Goal: Task Accomplishment & Management: Manage account settings

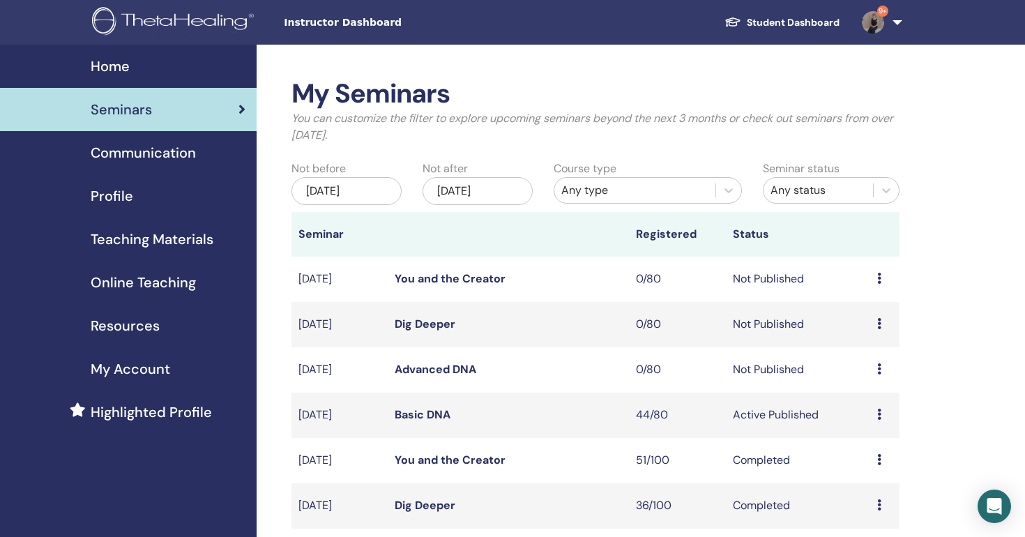
click at [433, 414] on link "Basic DNA" at bounding box center [423, 414] width 56 height 15
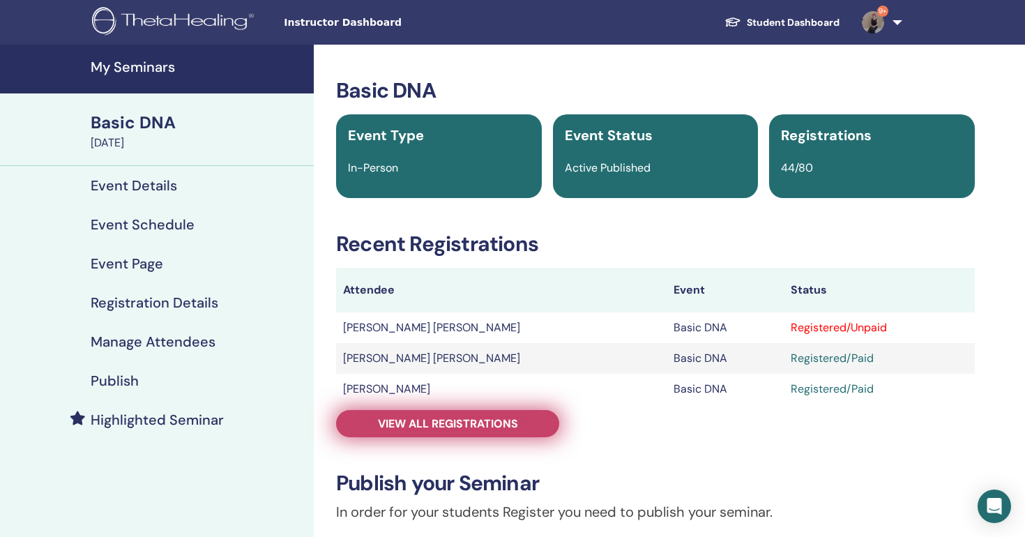
click at [473, 421] on span "View all registrations" at bounding box center [448, 423] width 140 height 15
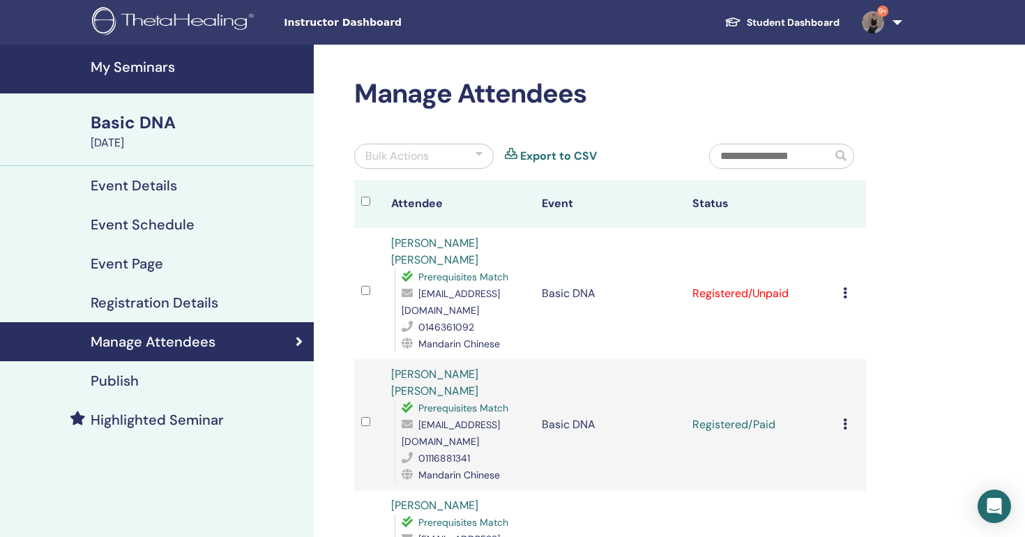
click at [844, 287] on icon at bounding box center [845, 292] width 4 height 11
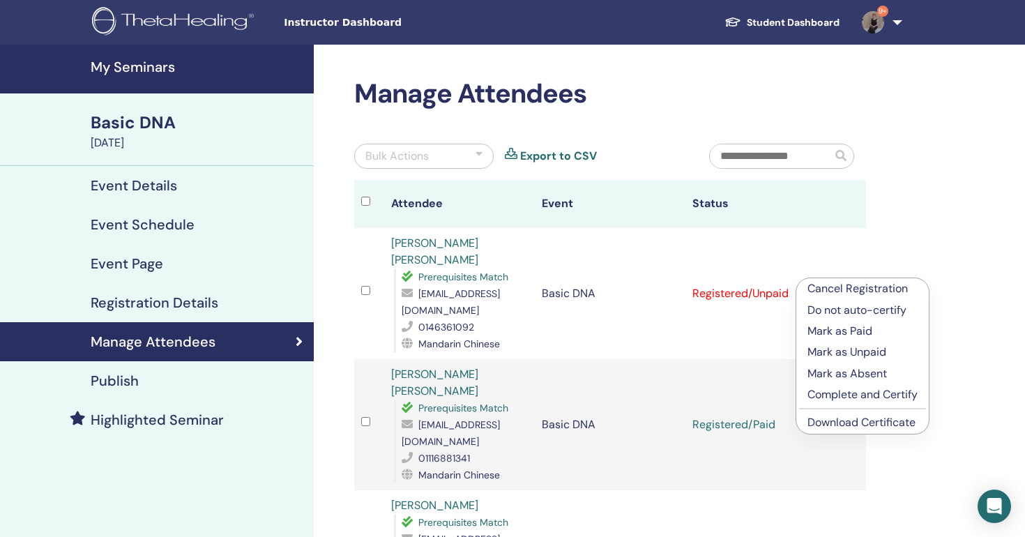
click at [857, 336] on p "Mark as Paid" at bounding box center [862, 331] width 110 height 17
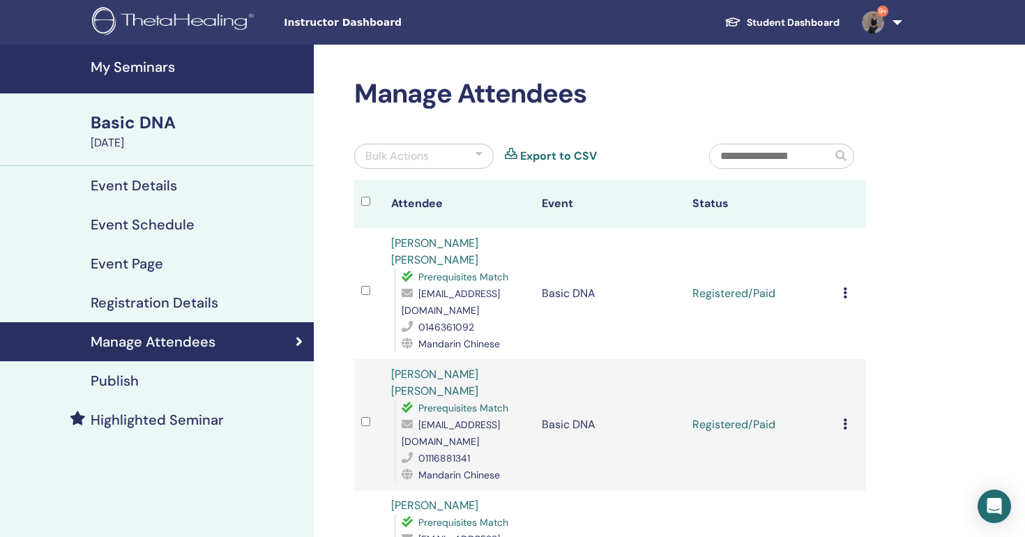
click at [843, 287] on icon at bounding box center [845, 292] width 4 height 11
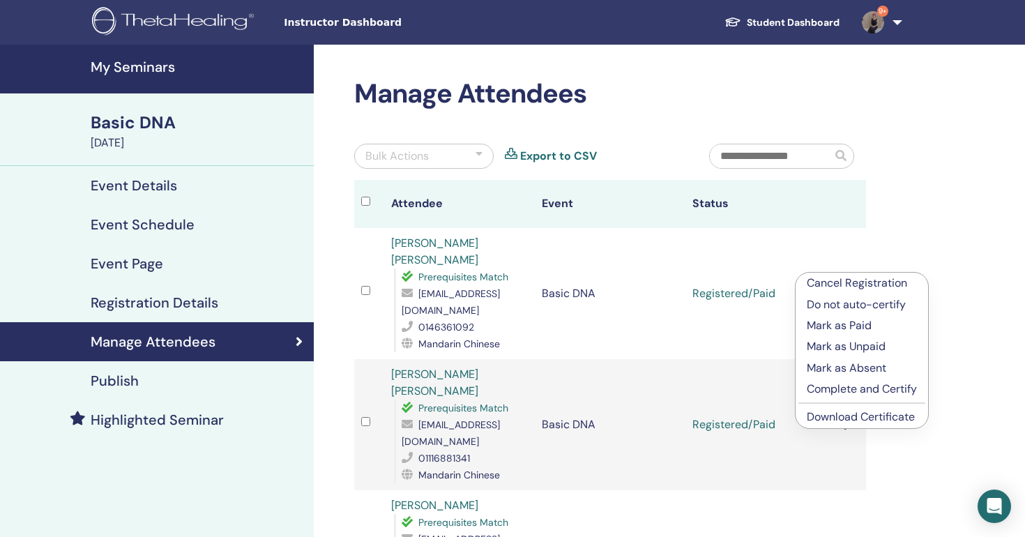
click at [826, 421] on link "Download Certificate" at bounding box center [861, 416] width 108 height 15
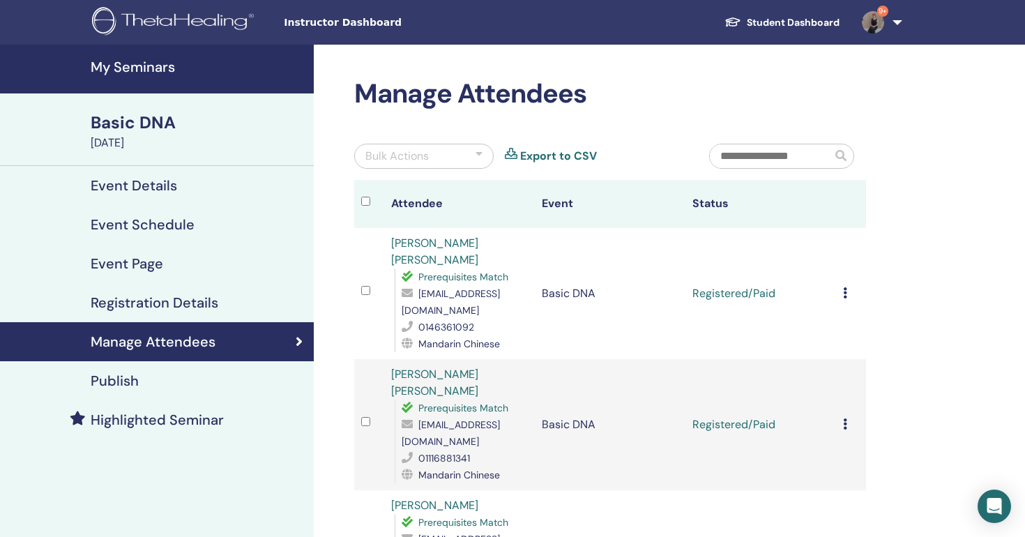
click at [877, 36] on link "9+" at bounding box center [879, 22] width 57 height 45
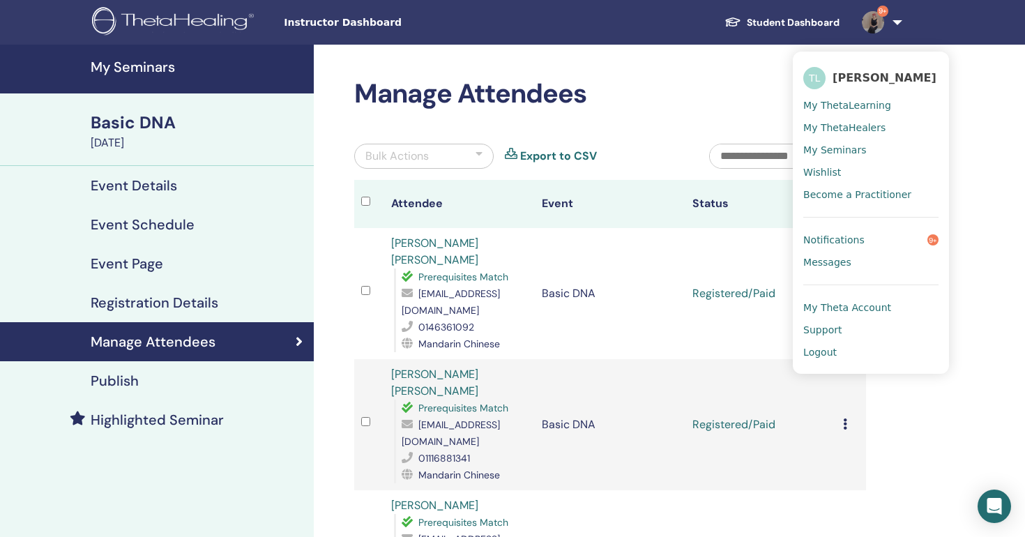
click at [828, 350] on span "Logout" at bounding box center [819, 352] width 33 height 13
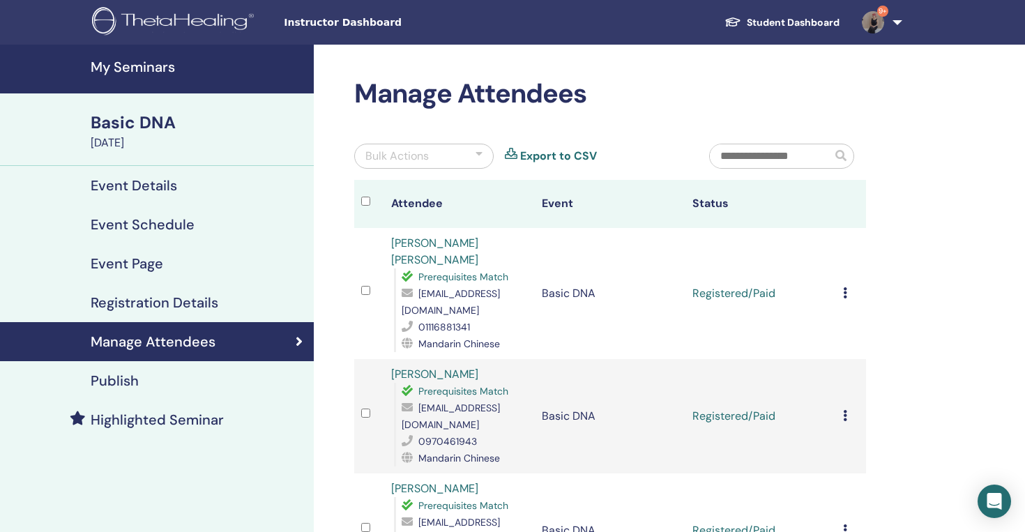
click at [142, 61] on h4 "My Seminars" at bounding box center [198, 67] width 215 height 17
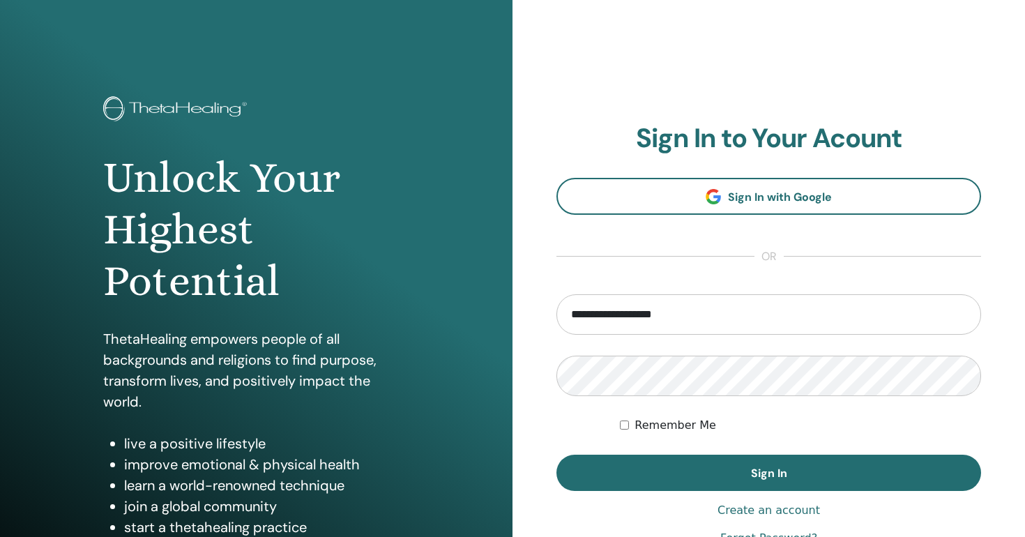
click at [607, 316] on input "**********" at bounding box center [768, 314] width 425 height 40
click at [610, 314] on input "**********" at bounding box center [768, 314] width 425 height 40
type input "**********"
click at [556, 455] on button "Sign In" at bounding box center [768, 473] width 425 height 36
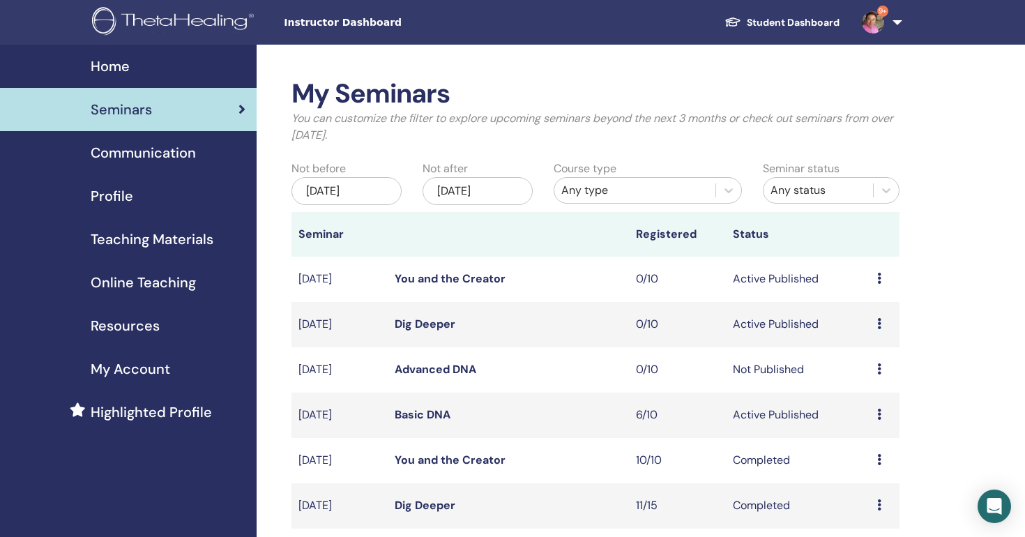
click at [431, 374] on link "Advanced DNA" at bounding box center [436, 369] width 82 height 15
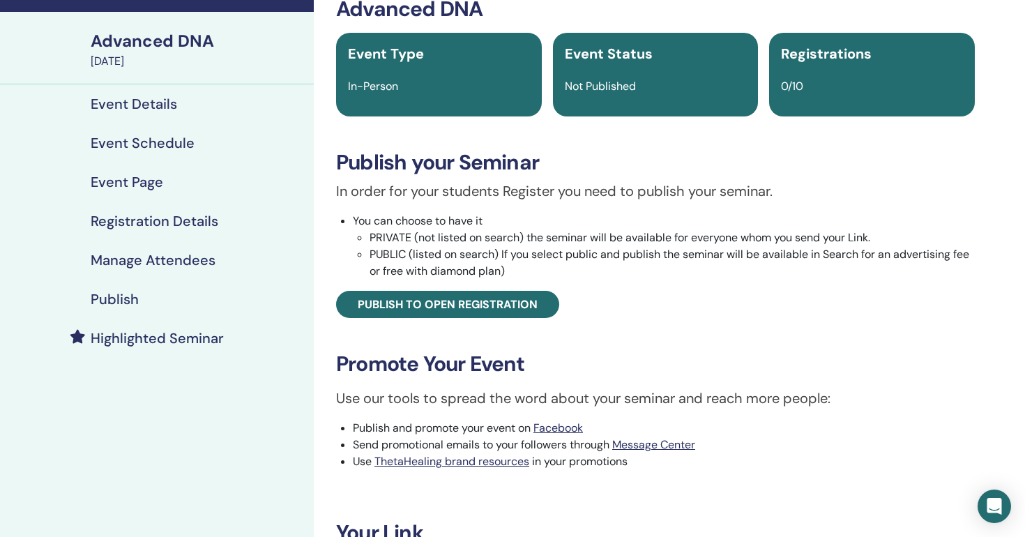
scroll to position [156, 0]
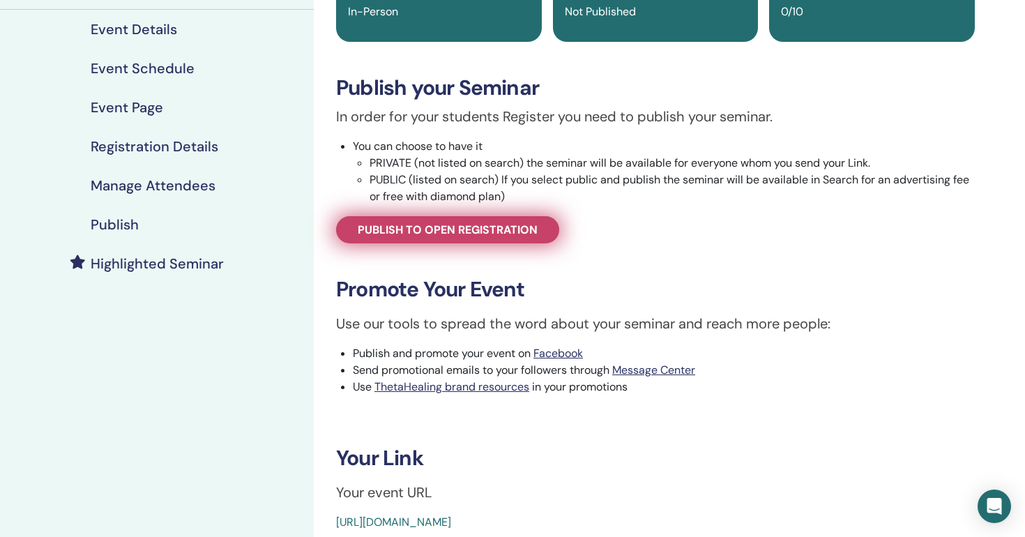
click at [480, 229] on span "Publish to open registration" at bounding box center [448, 229] width 180 height 15
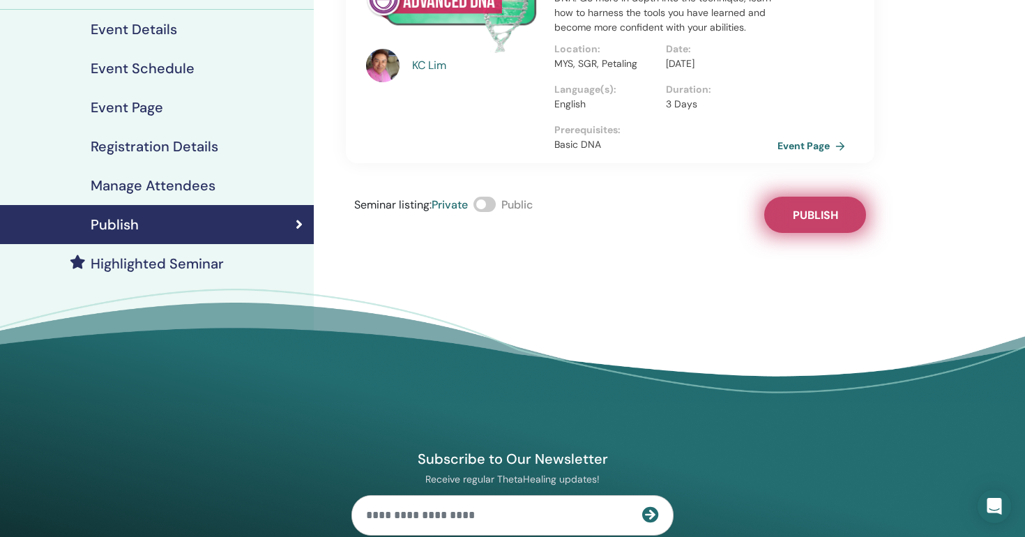
click at [833, 208] on span "Publish" at bounding box center [815, 215] width 45 height 15
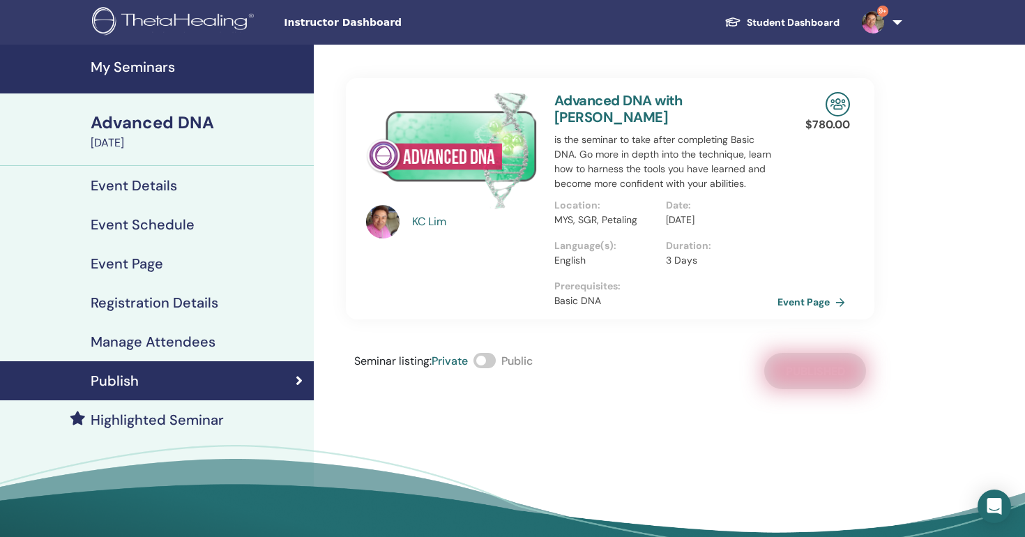
click at [156, 63] on h4 "My Seminars" at bounding box center [198, 67] width 215 height 17
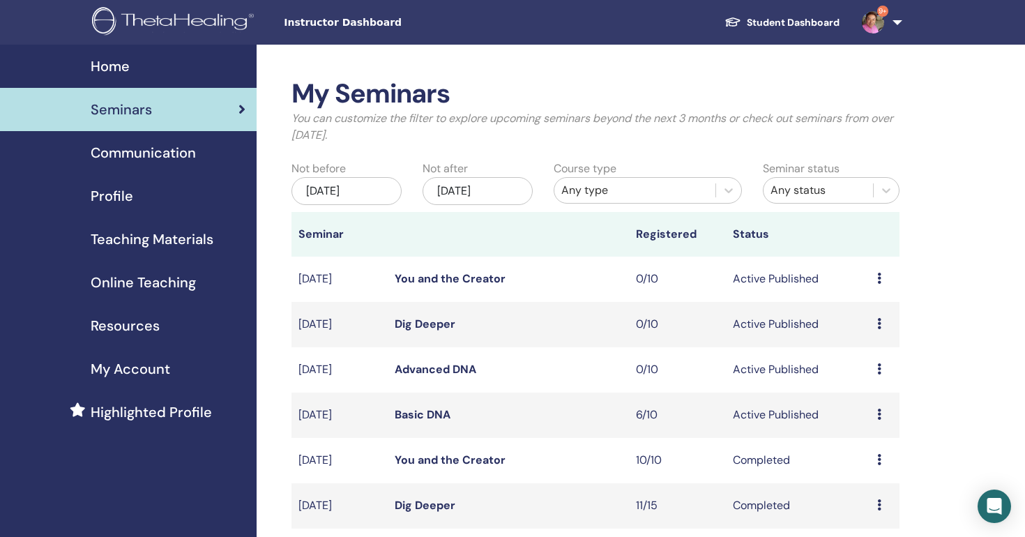
click at [446, 367] on link "Advanced DNA" at bounding box center [436, 369] width 82 height 15
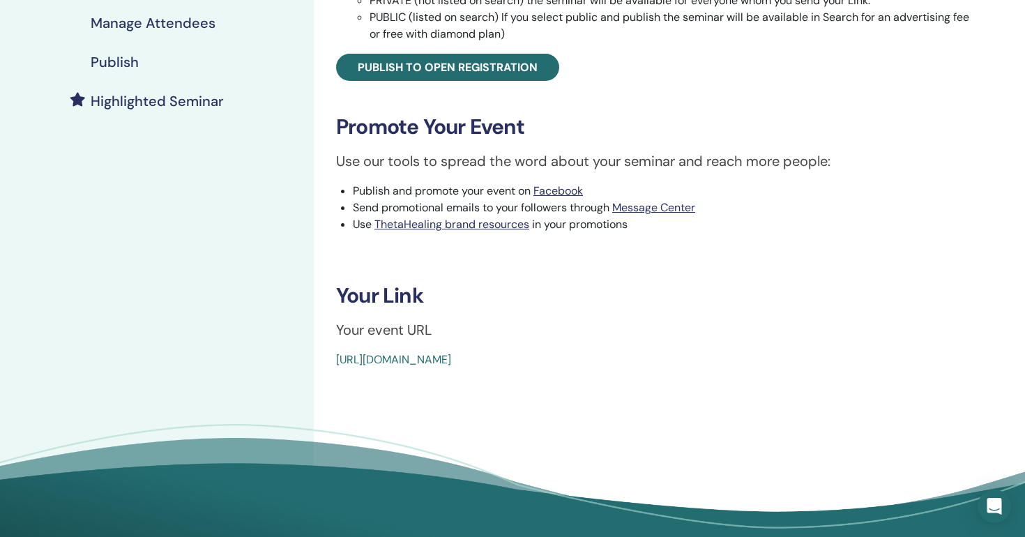
scroll to position [436, 0]
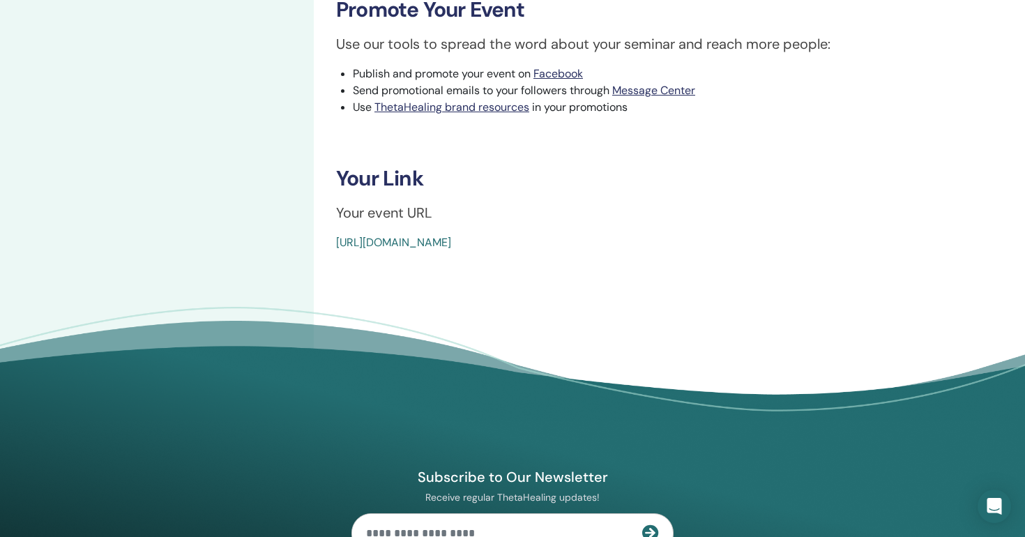
drag, startPoint x: 319, startPoint y: 238, endPoint x: 699, endPoint y: 261, distance: 380.7
click at [699, 261] on div "Advanced DNA Event Type In-Person Event Status Active Published Registrations 0…" at bounding box center [655, 27] width 683 height 837
copy link "[URL][DOMAIN_NAME]"
